Goal: Navigation & Orientation: Find specific page/section

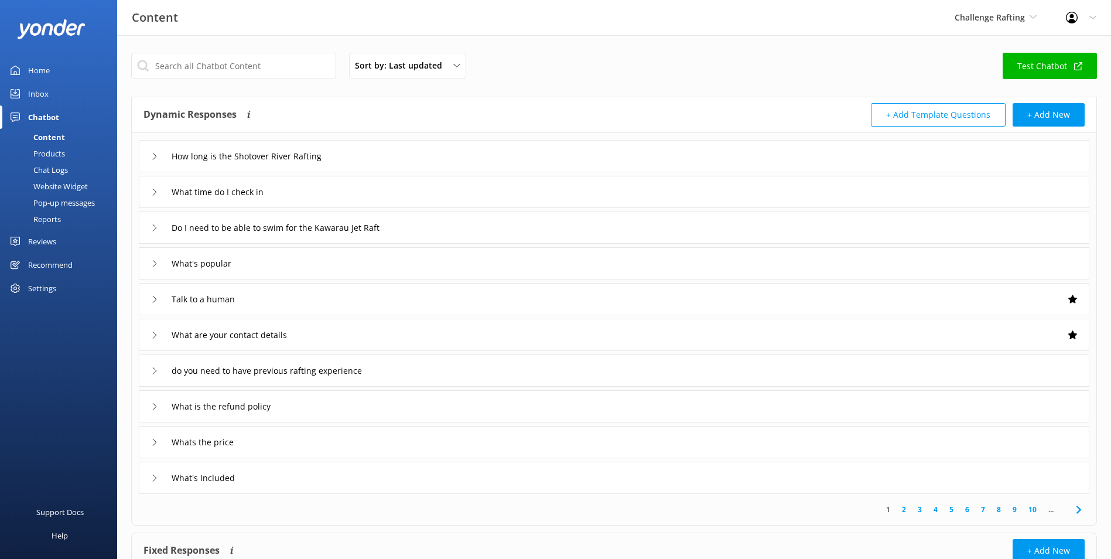
click at [49, 92] on link "Inbox" at bounding box center [58, 93] width 117 height 23
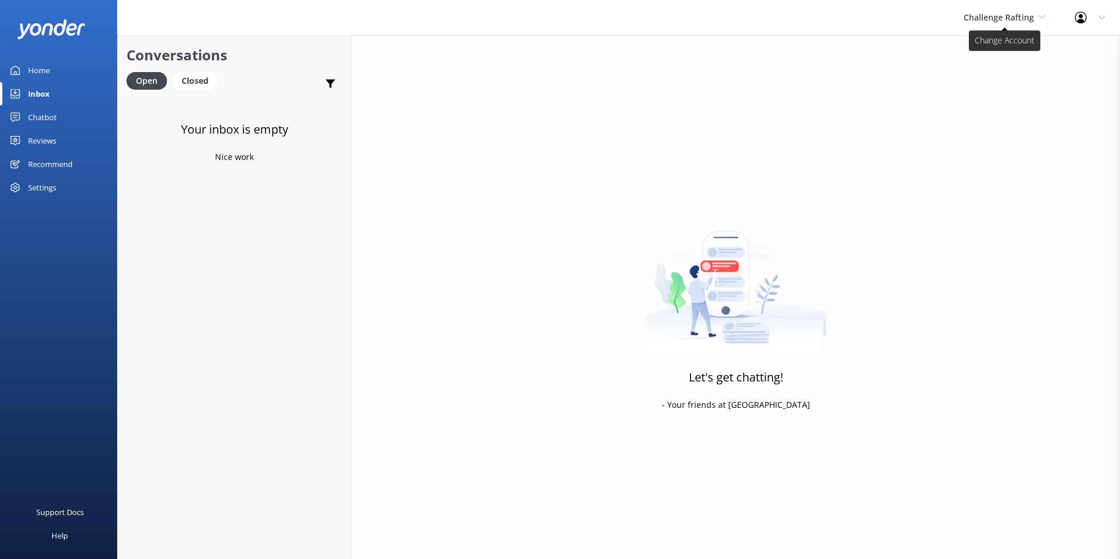
click at [1026, 12] on span "Challenge Rafting" at bounding box center [999, 17] width 70 height 11
drag, startPoint x: 1025, startPoint y: 13, endPoint x: 989, endPoint y: 55, distance: 55.3
click at [989, 55] on link "Milford Sound Scenic Flights" at bounding box center [1007, 49] width 117 height 28
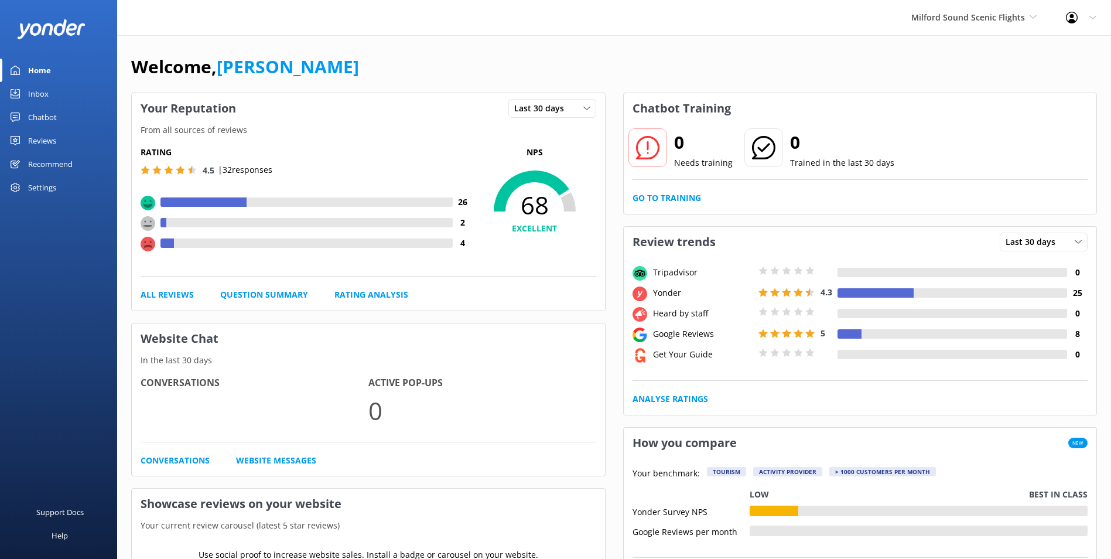
click at [52, 112] on div "Chatbot" at bounding box center [42, 116] width 29 height 23
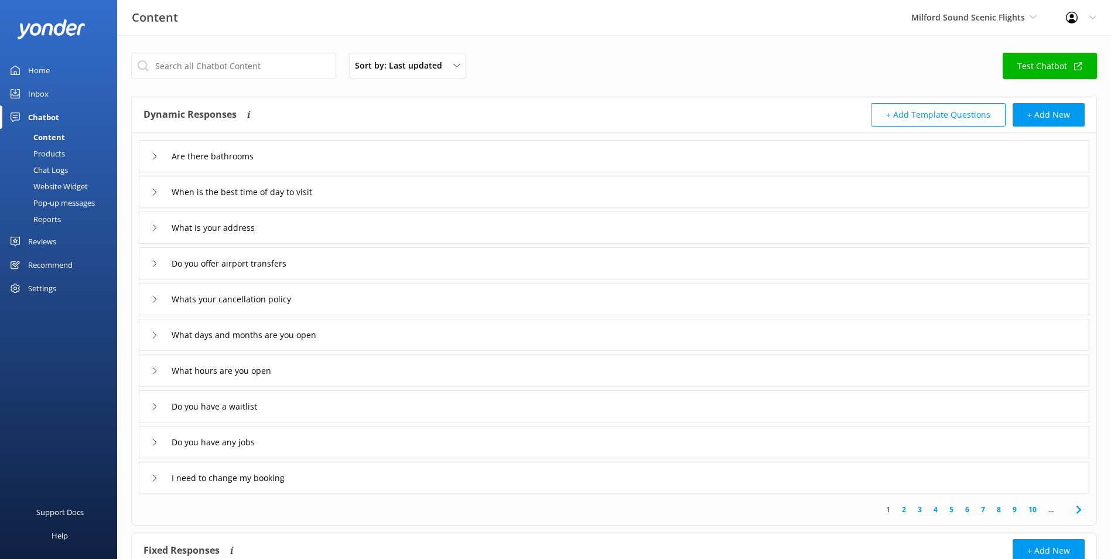
click at [56, 91] on link "Inbox" at bounding box center [58, 93] width 117 height 23
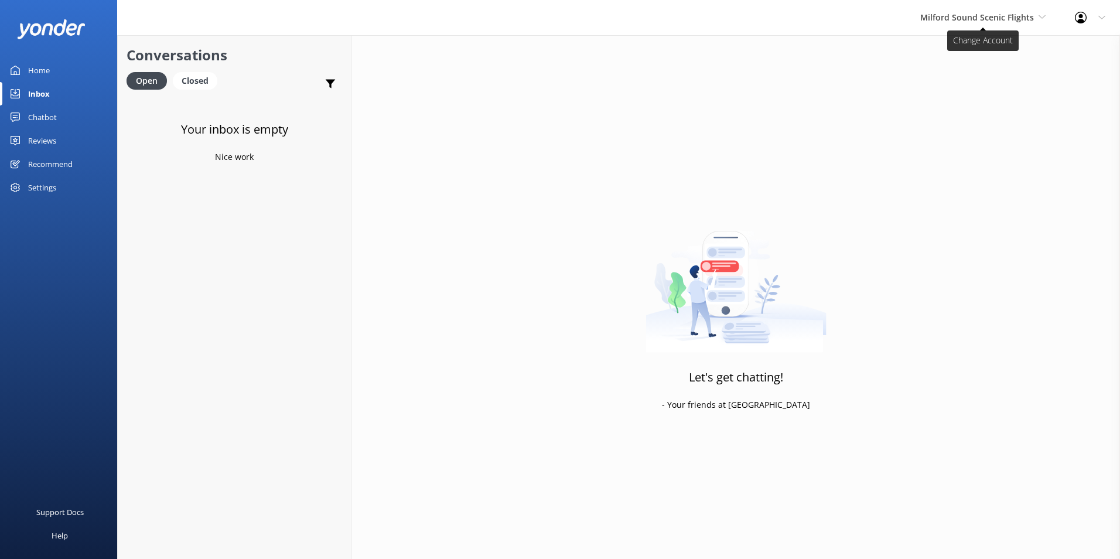
click at [998, 15] on span "Milford Sound Scenic Flights" at bounding box center [977, 17] width 114 height 11
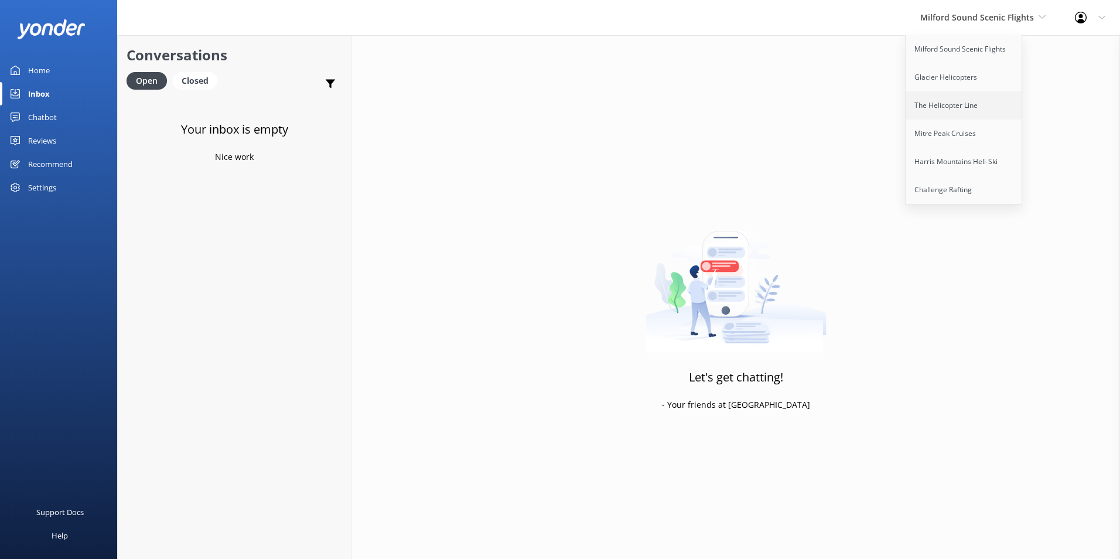
click at [955, 113] on link "The Helicopter Line" at bounding box center [964, 105] width 117 height 28
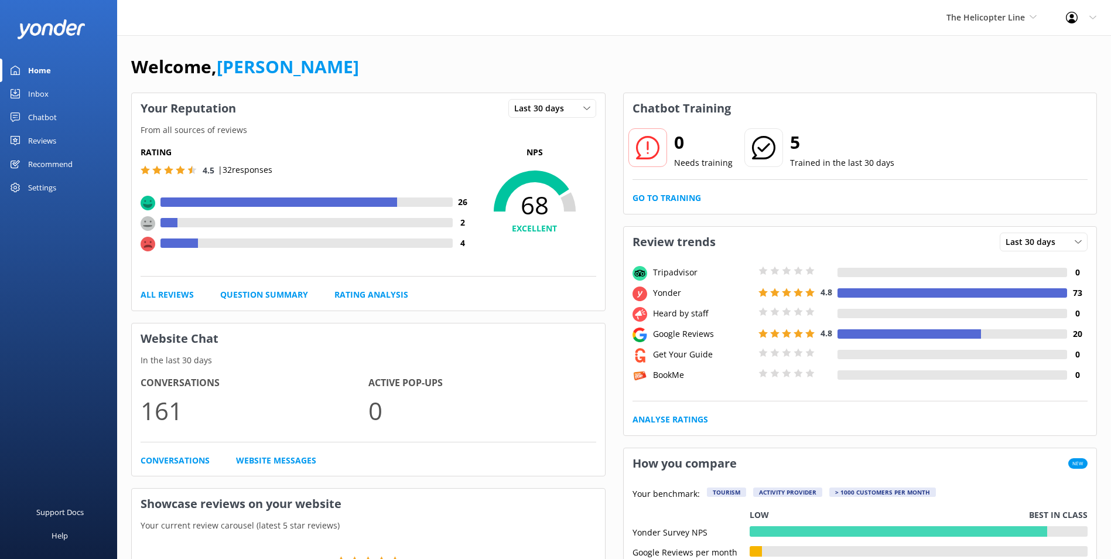
click at [48, 139] on div "Reviews" at bounding box center [42, 140] width 28 height 23
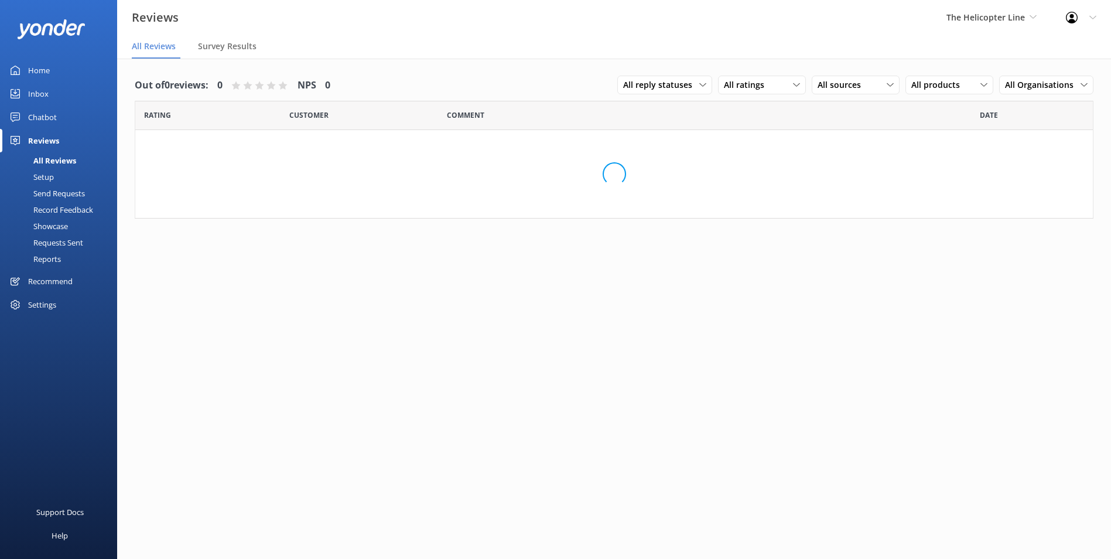
click at [52, 121] on div "Chatbot" at bounding box center [42, 116] width 29 height 23
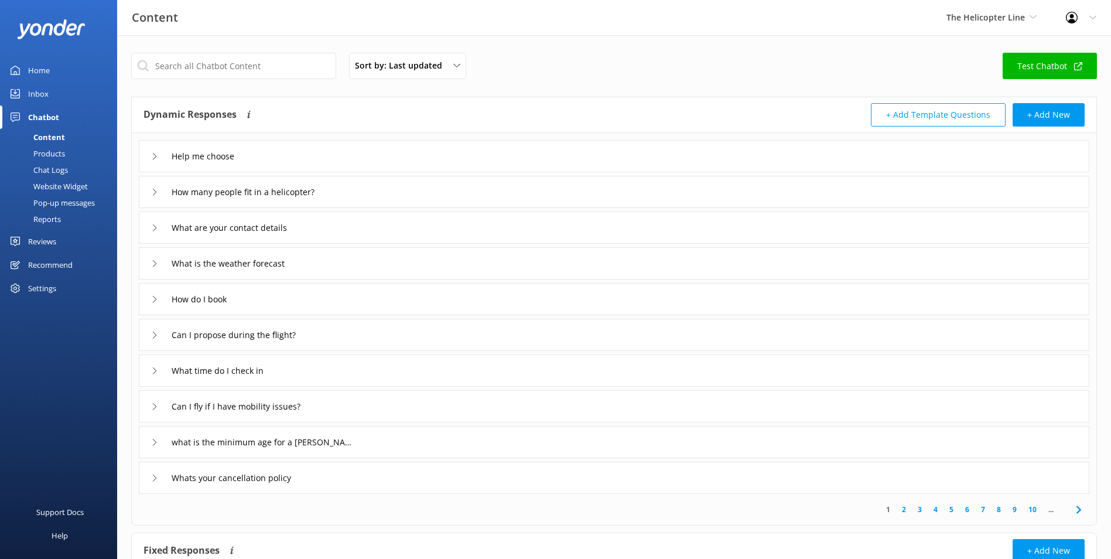
click at [61, 72] on link "Home" at bounding box center [58, 70] width 117 height 23
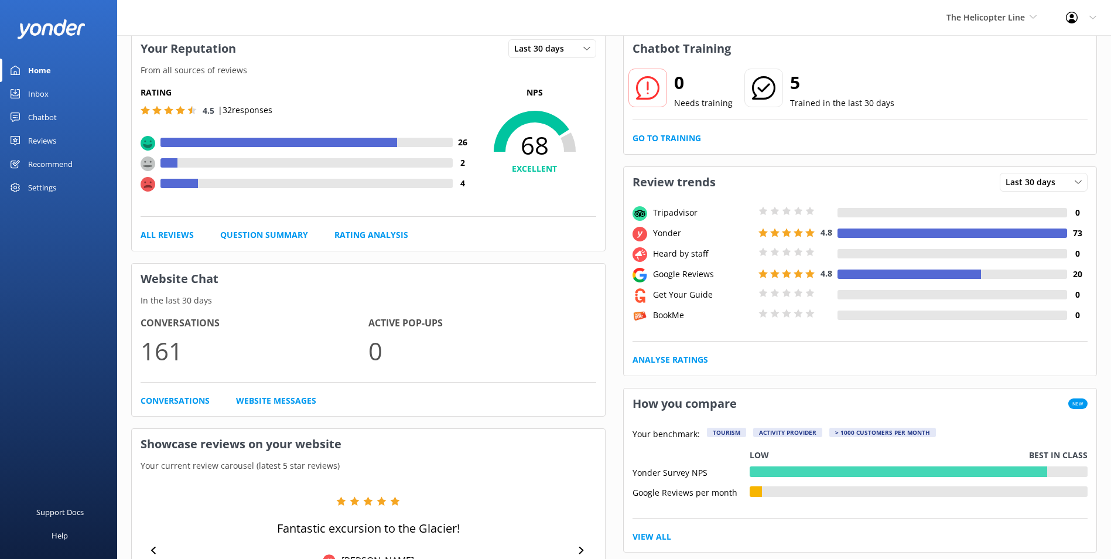
scroll to position [59, 0]
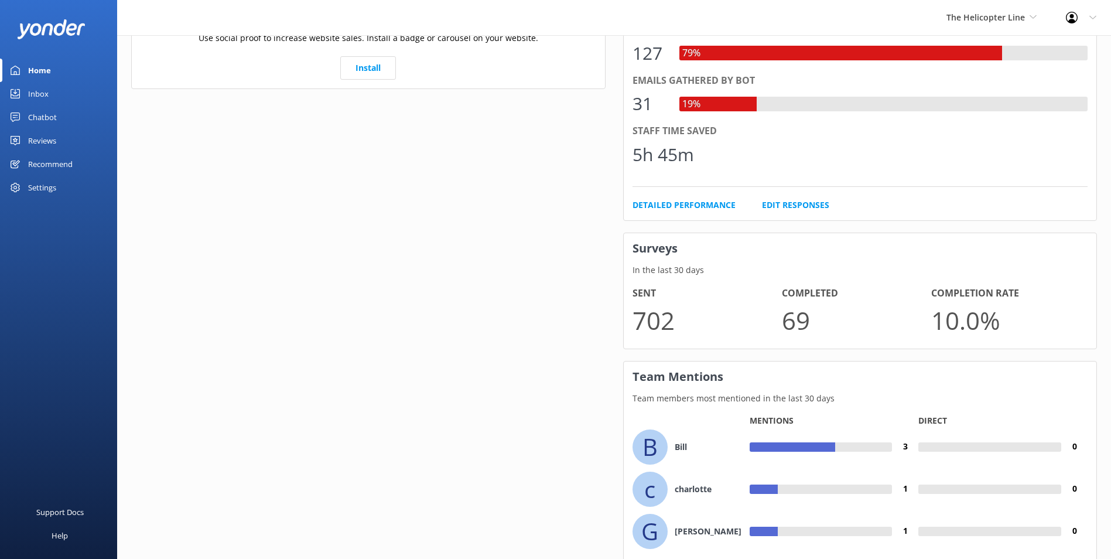
scroll to position [733, 0]
